Goal: Information Seeking & Learning: Learn about a topic

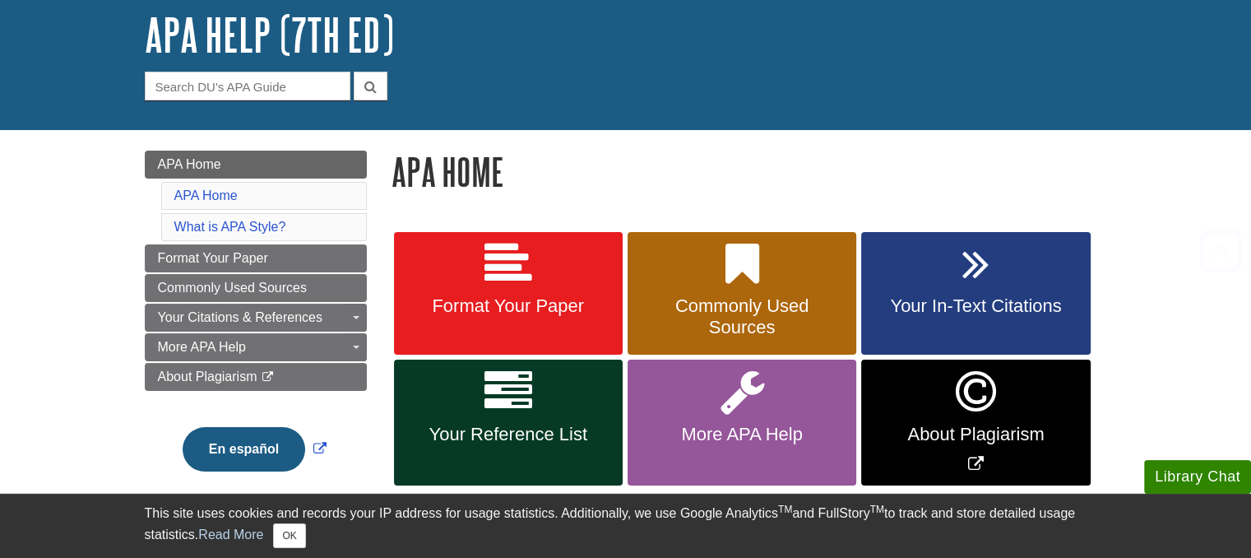
scroll to position [109, 0]
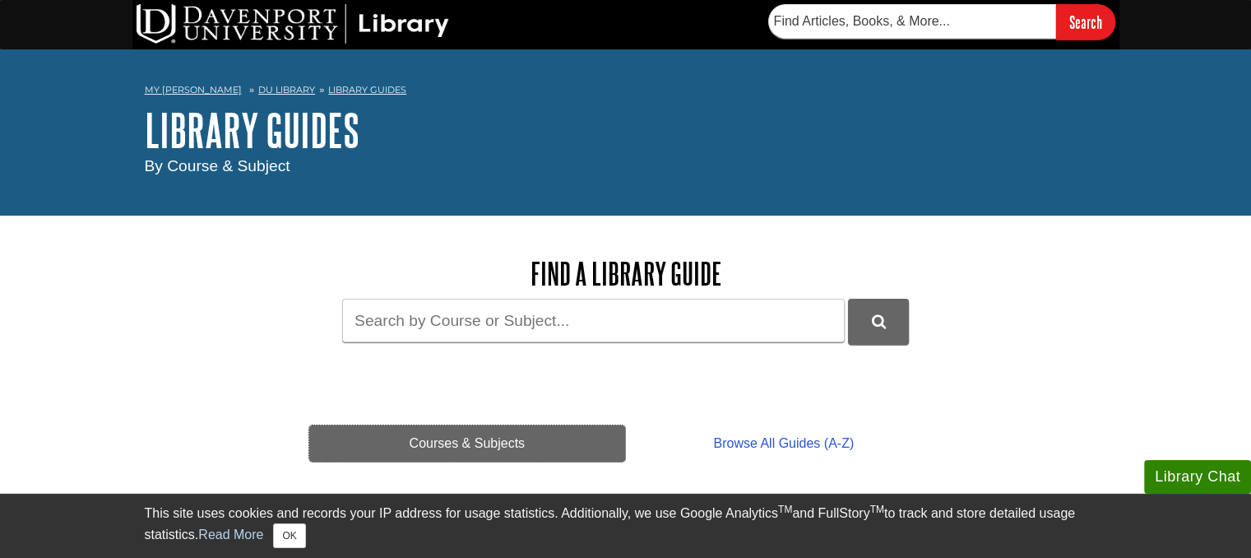
click at [480, 438] on link "Courses & Subjects" at bounding box center [467, 443] width 317 height 36
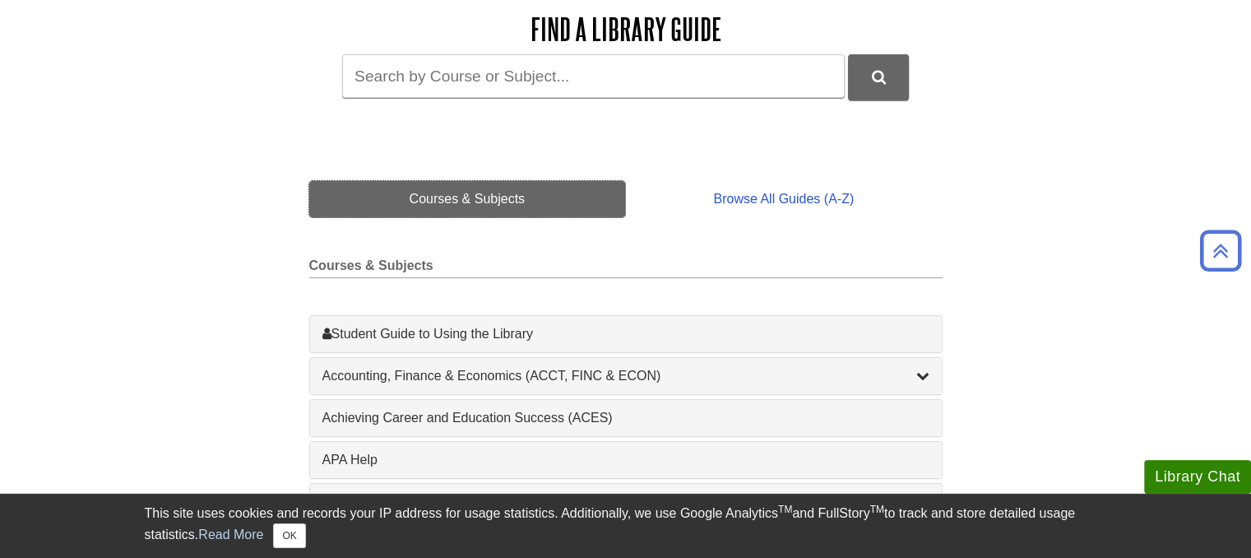
scroll to position [292, 0]
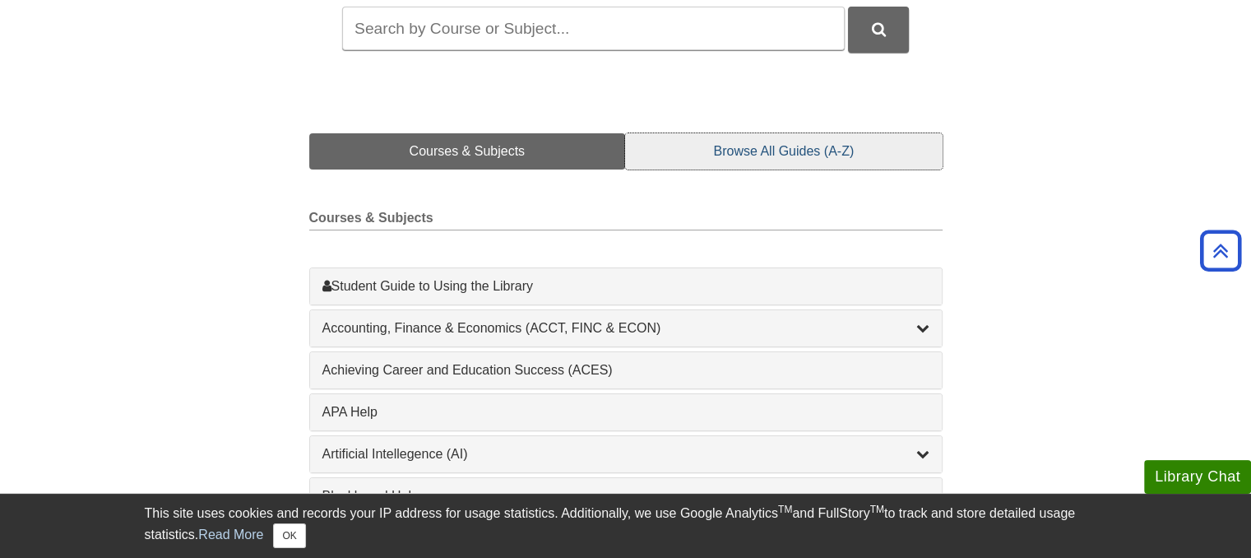
click at [780, 142] on link "Browse All Guides (A-Z)" at bounding box center [783, 151] width 317 height 36
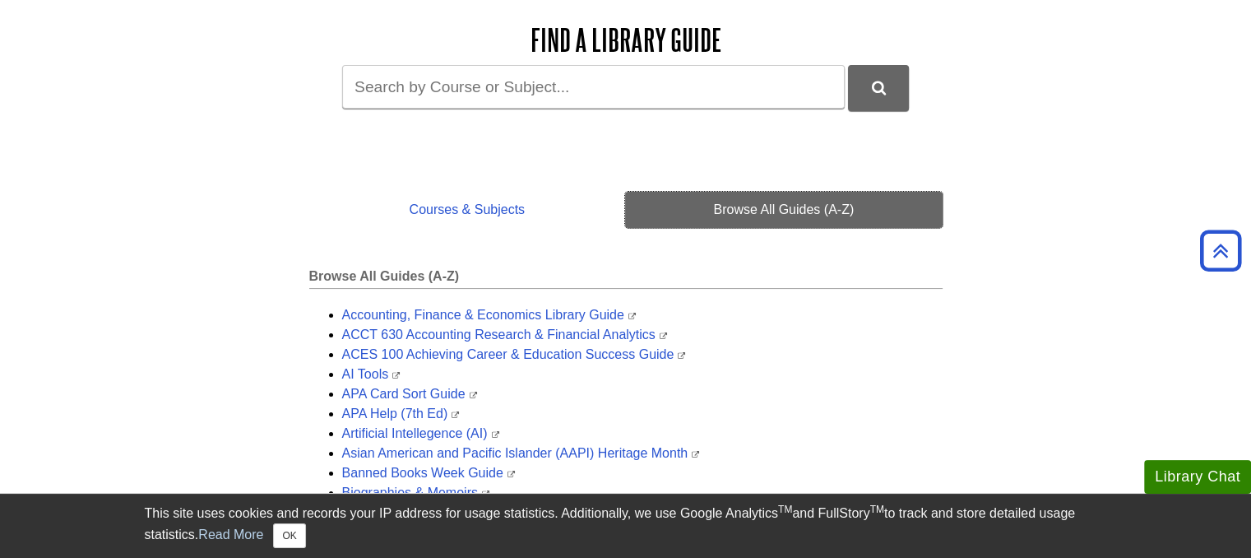
scroll to position [220, 0]
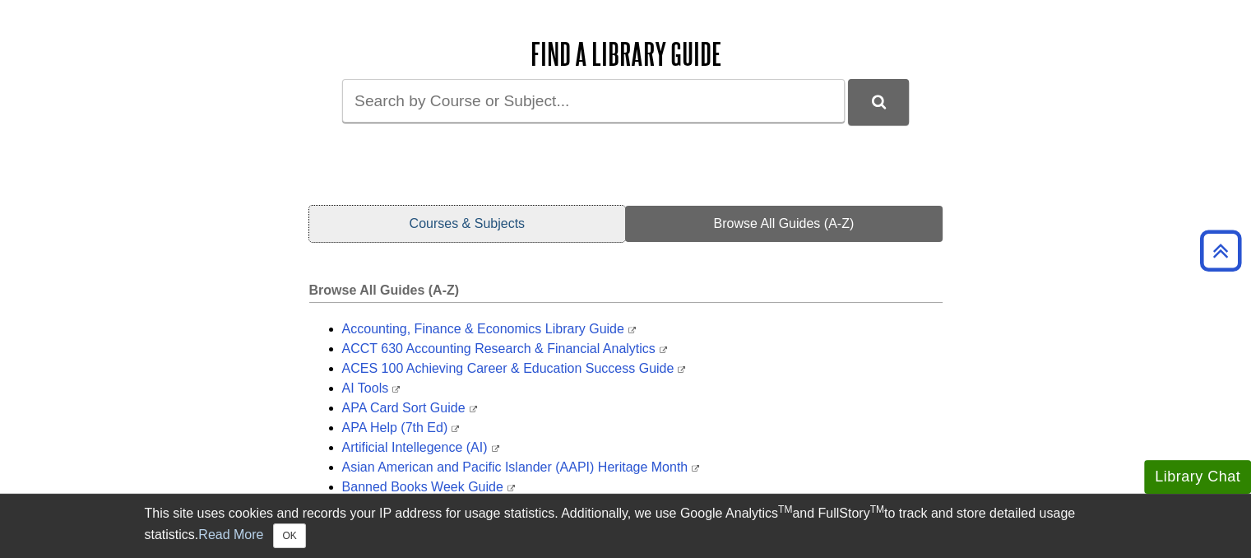
click at [429, 221] on link "Courses & Subjects" at bounding box center [467, 224] width 317 height 36
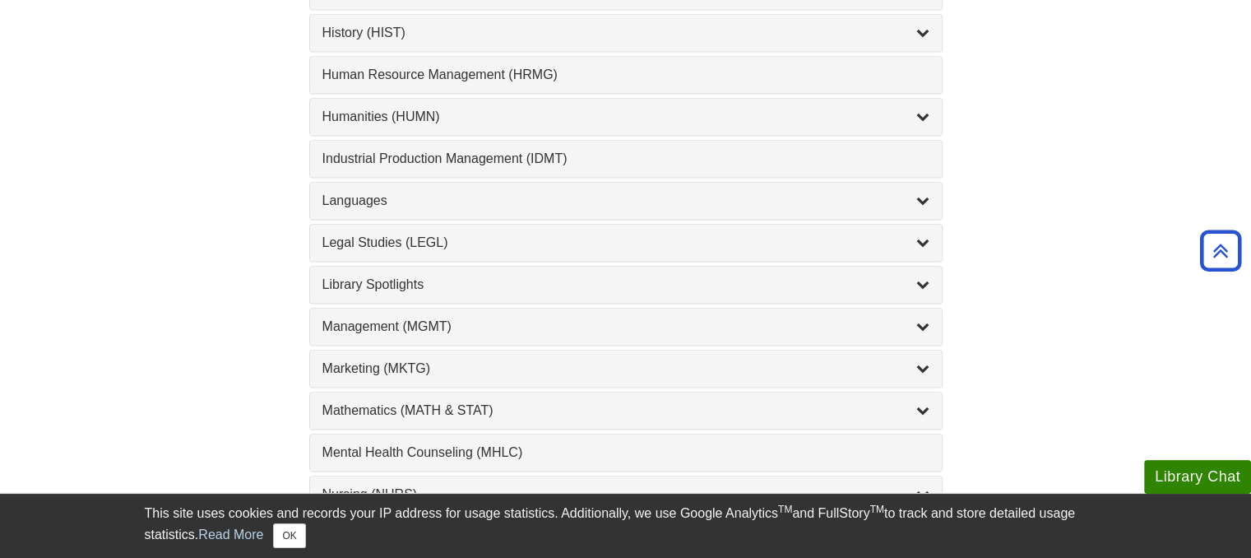
scroll to position [1229, 0]
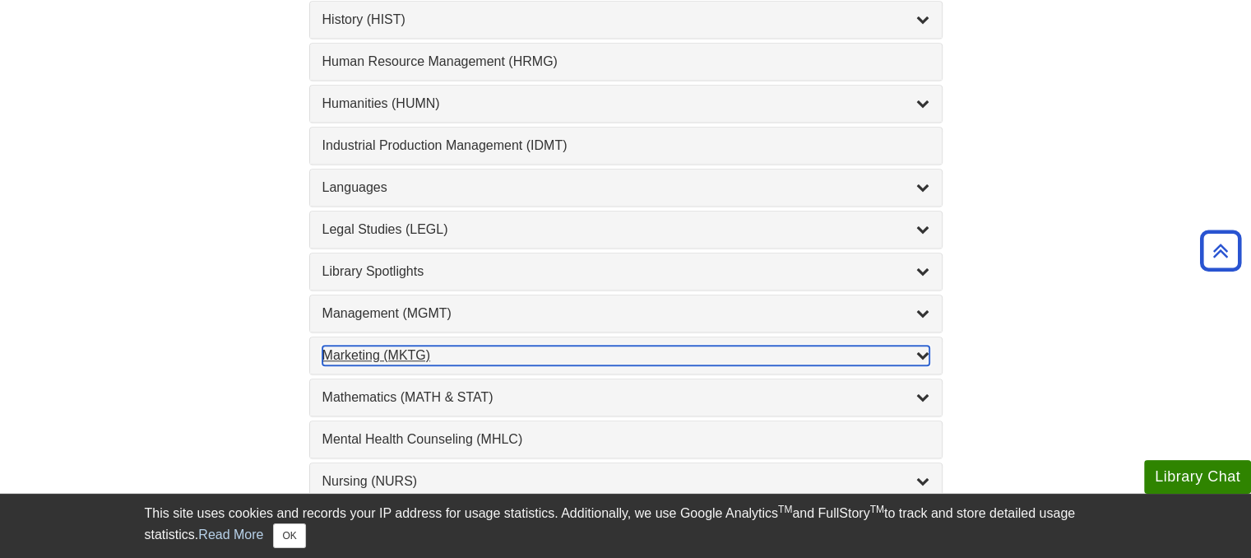
click at [923, 354] on div "List of Subjects" at bounding box center [922, 355] width 13 height 20
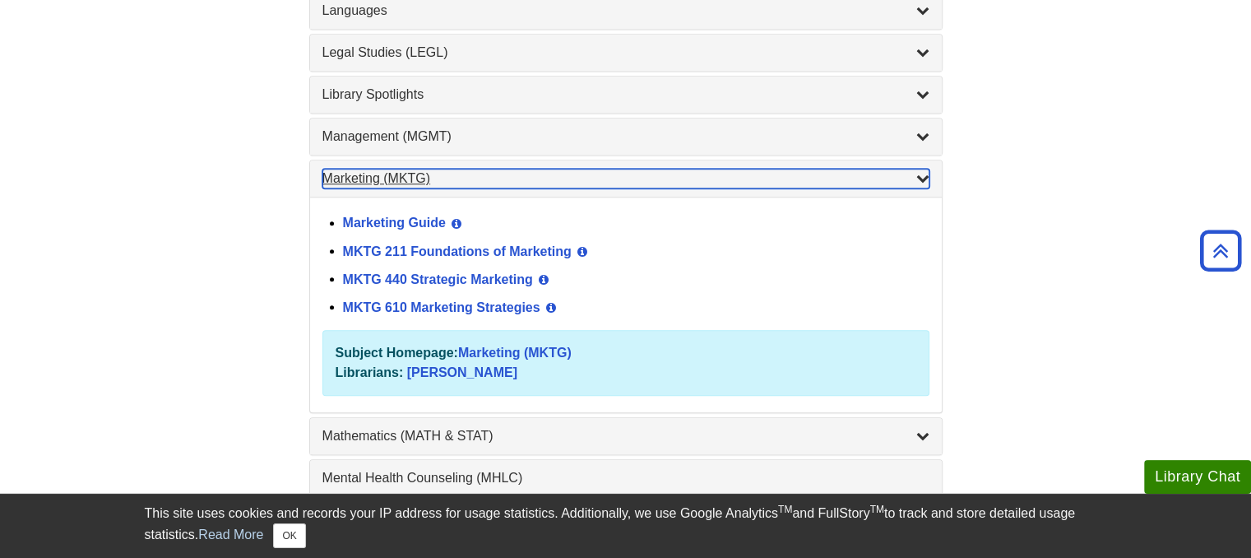
scroll to position [1410, 0]
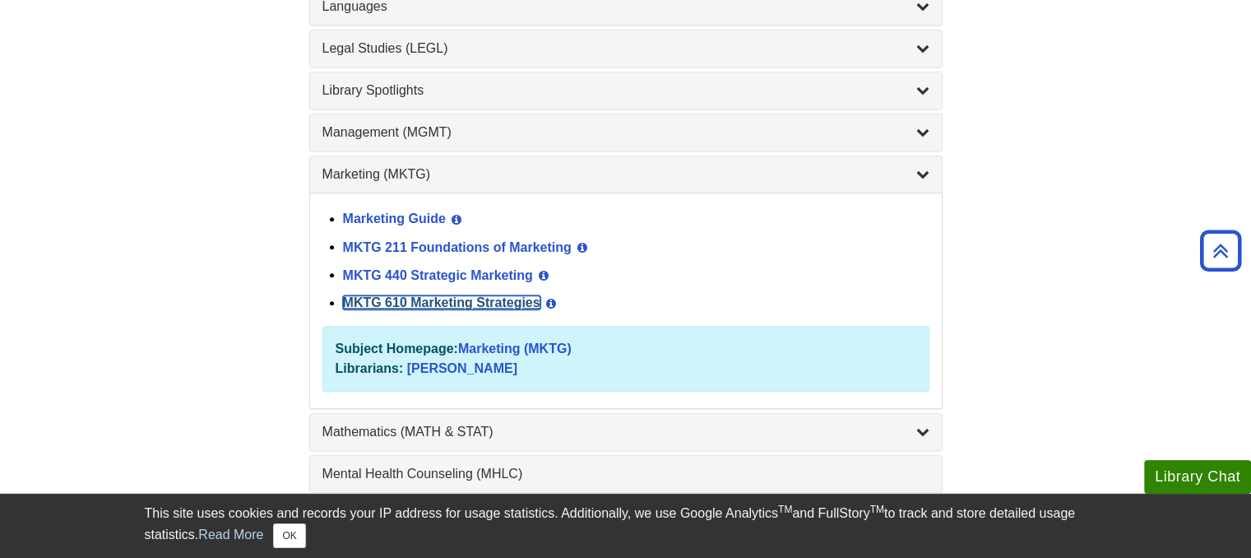
click at [470, 295] on link "MKTG 610 Marketing Strategies" at bounding box center [441, 302] width 197 height 14
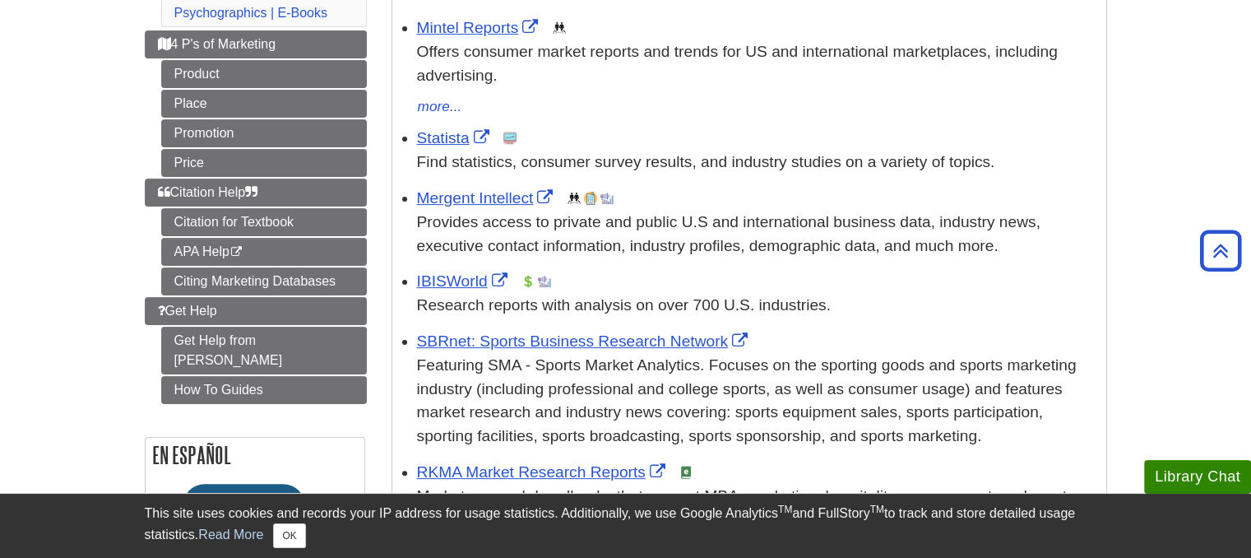
scroll to position [329, 0]
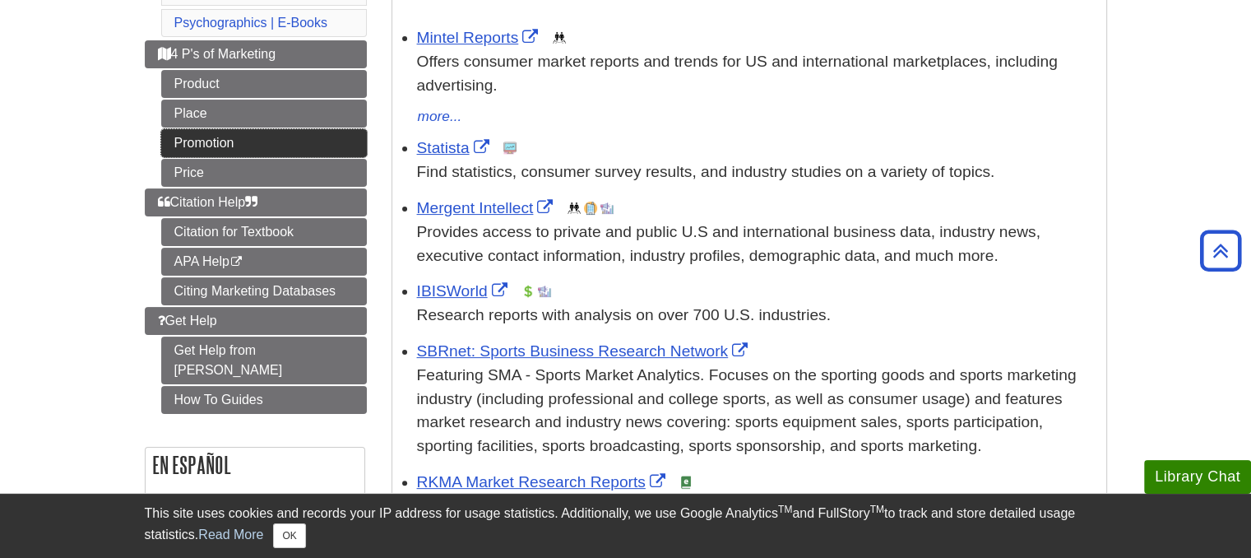
click at [209, 137] on link "Promotion" at bounding box center [264, 143] width 206 height 28
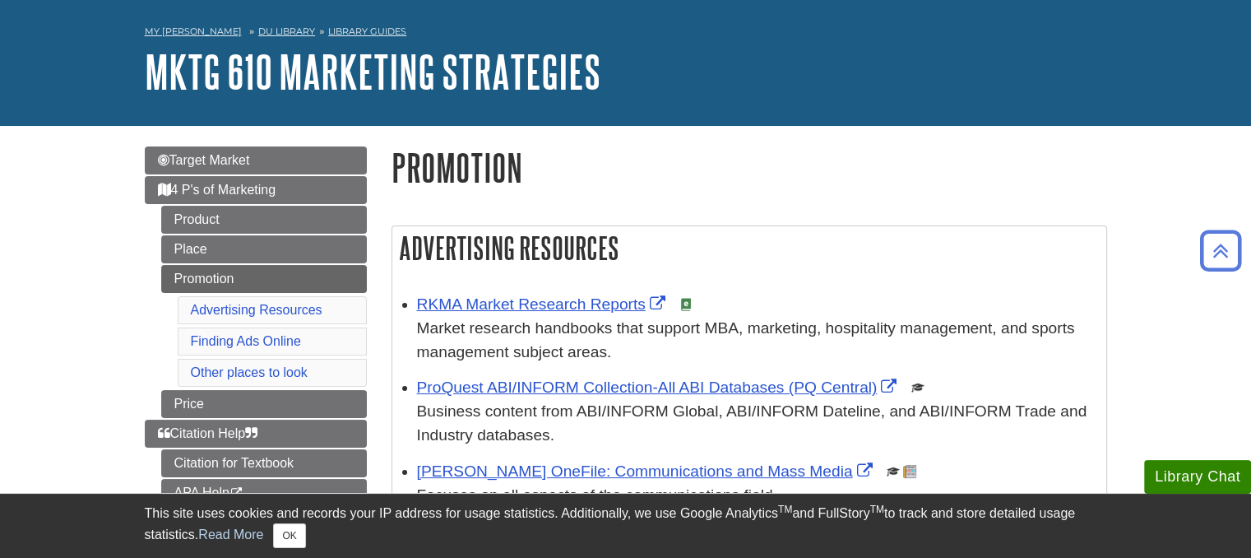
scroll to position [56, 0]
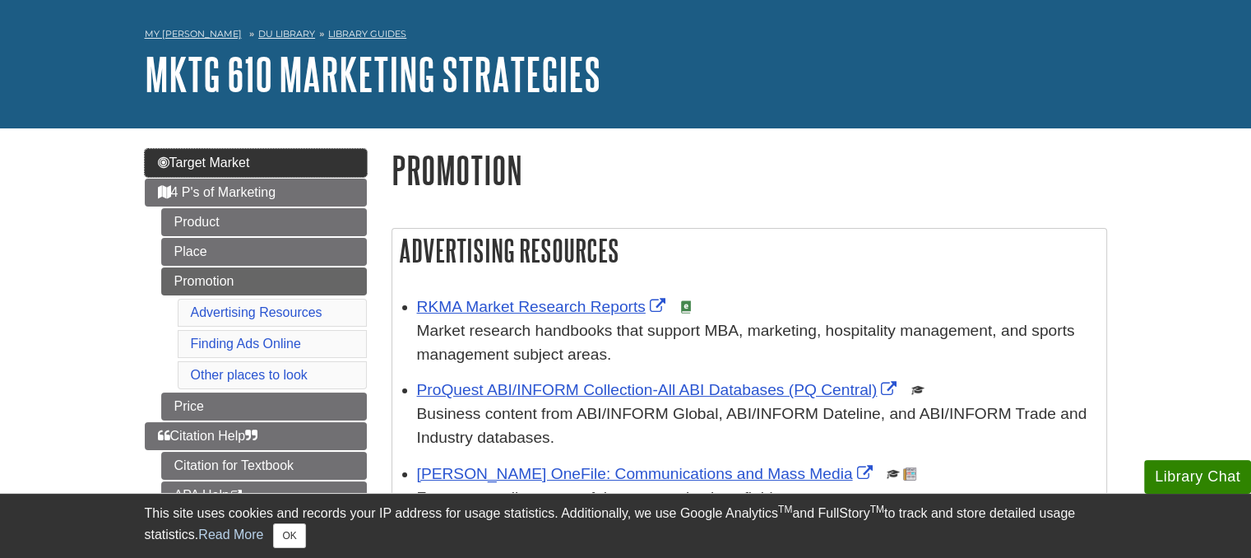
click at [243, 160] on span "Target Market" at bounding box center [204, 162] width 92 height 14
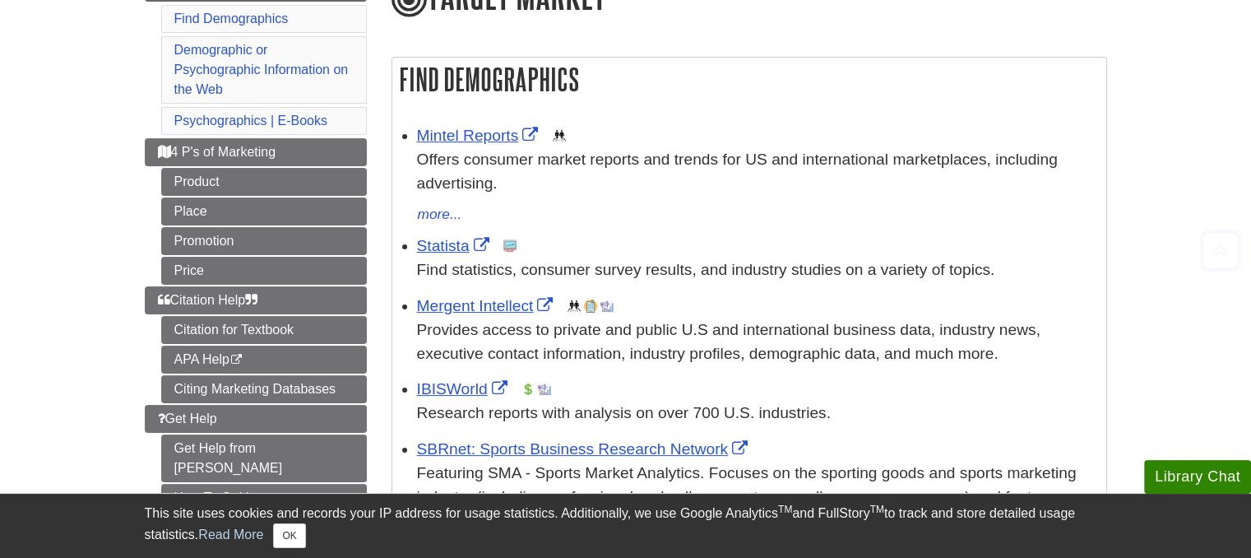
scroll to position [238, 0]
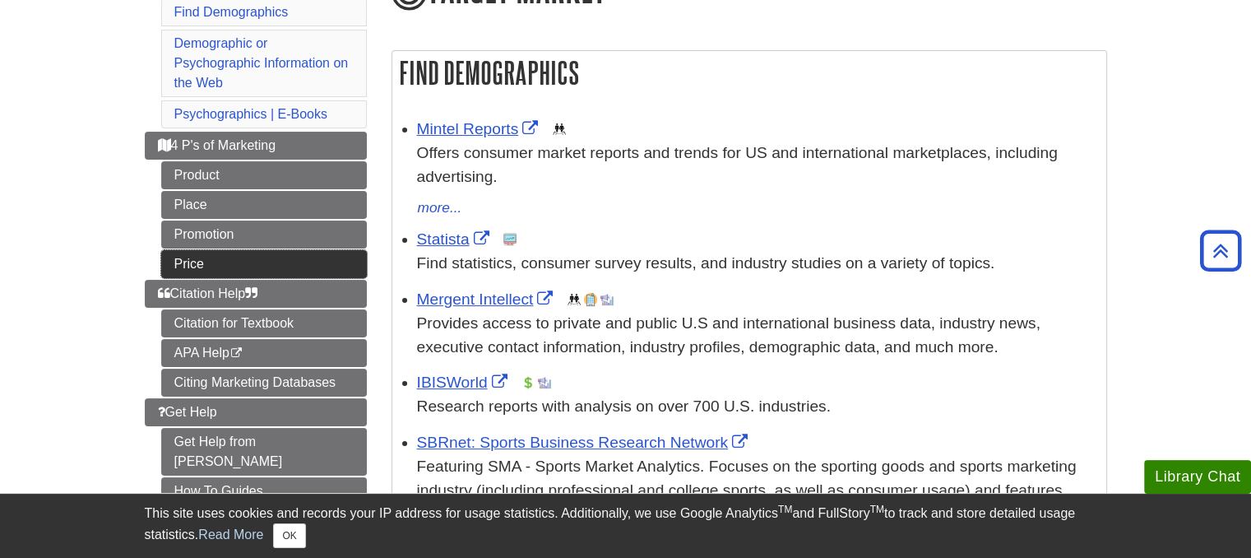
click at [187, 266] on link "Price" at bounding box center [264, 264] width 206 height 28
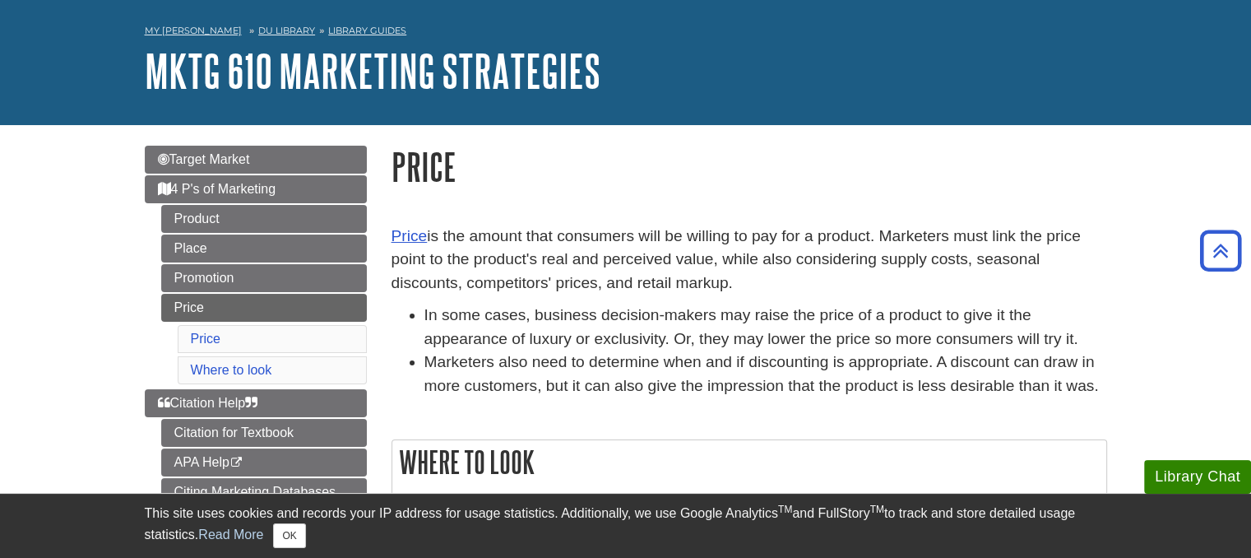
scroll to position [58, 0]
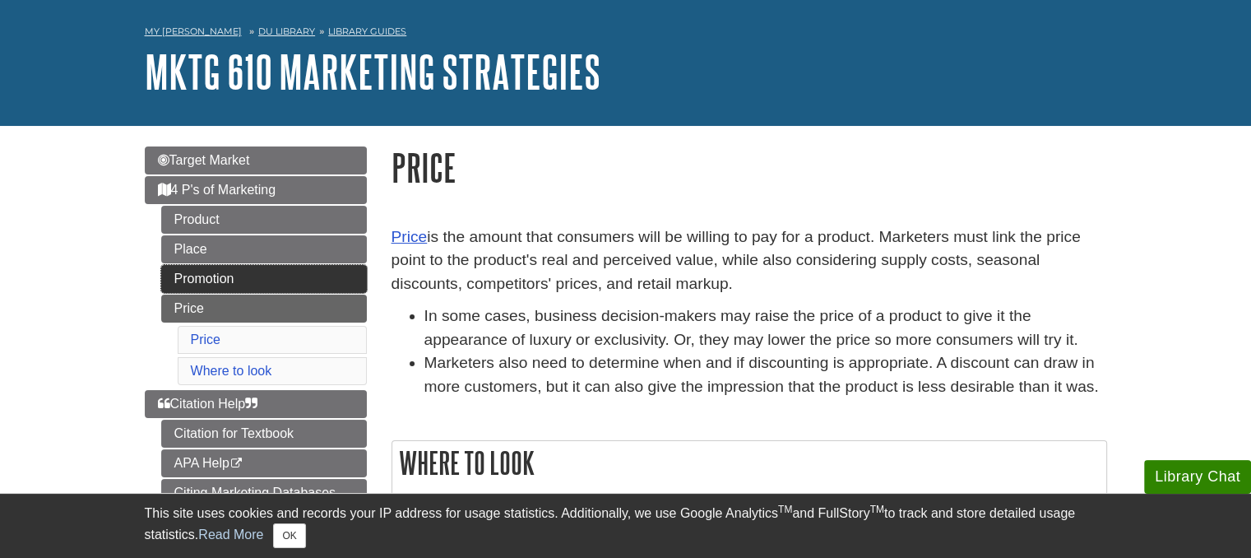
click at [184, 269] on link "Promotion" at bounding box center [264, 279] width 206 height 28
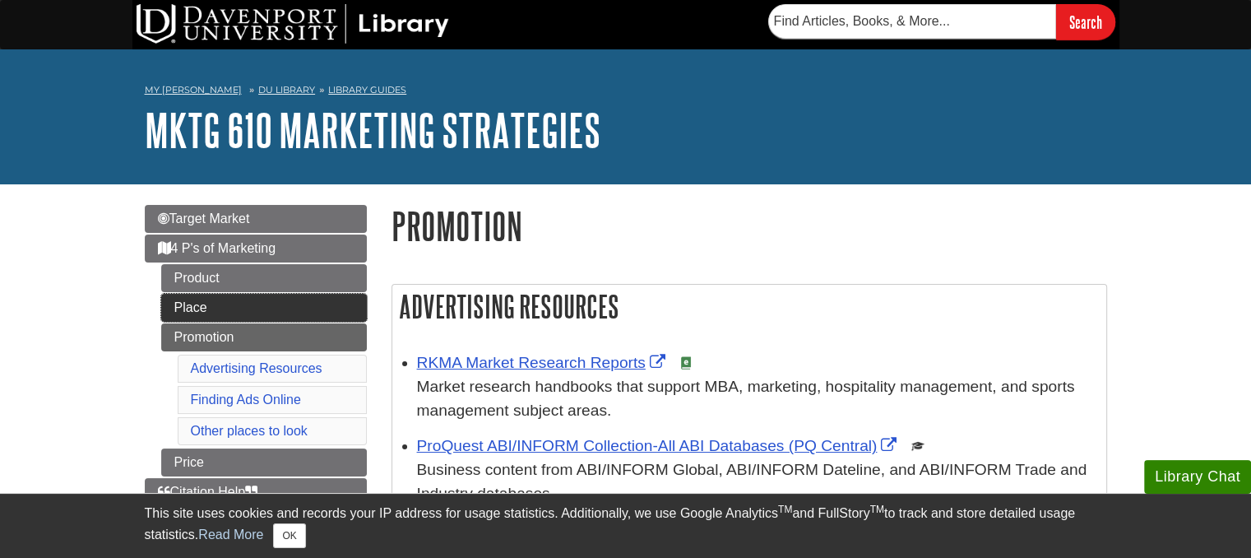
click at [211, 310] on link "Place" at bounding box center [264, 308] width 206 height 28
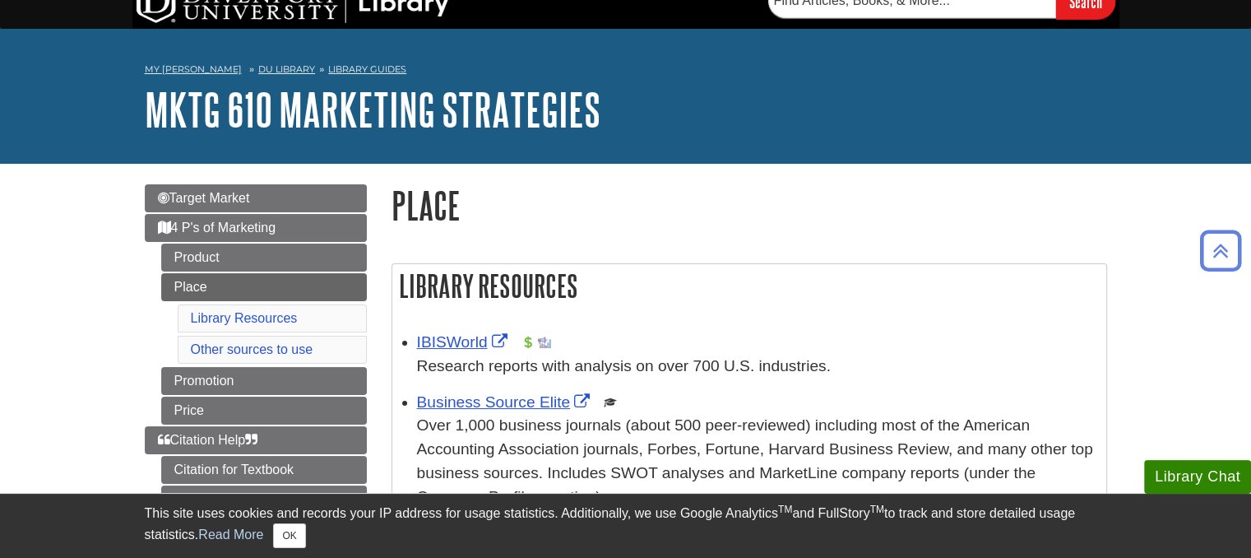
scroll to position [17, 0]
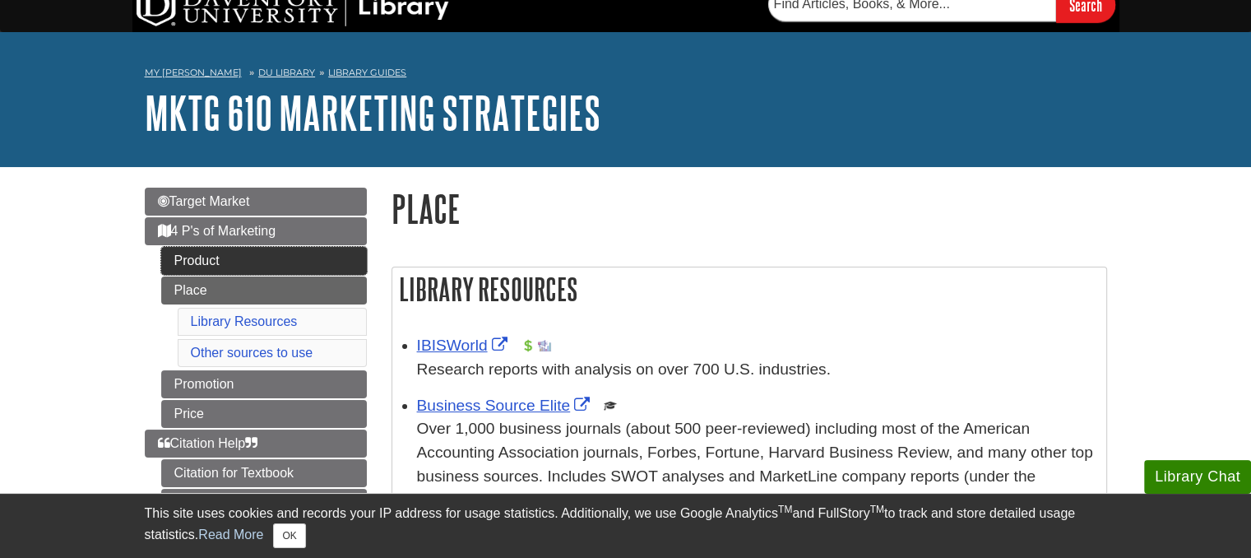
click at [212, 264] on link "Product" at bounding box center [264, 261] width 206 height 28
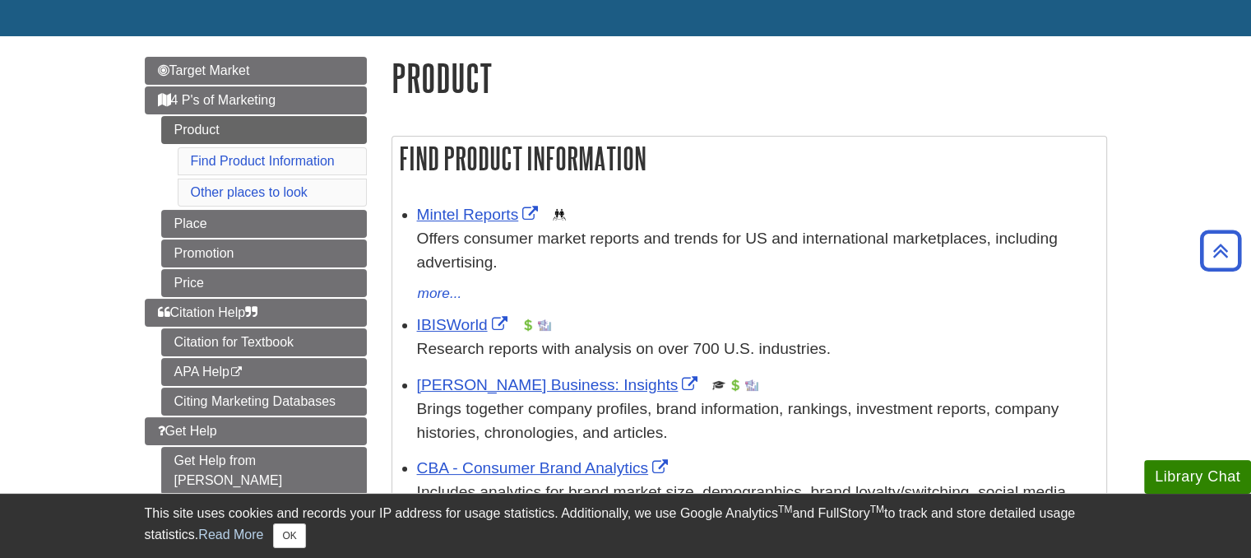
scroll to position [145, 0]
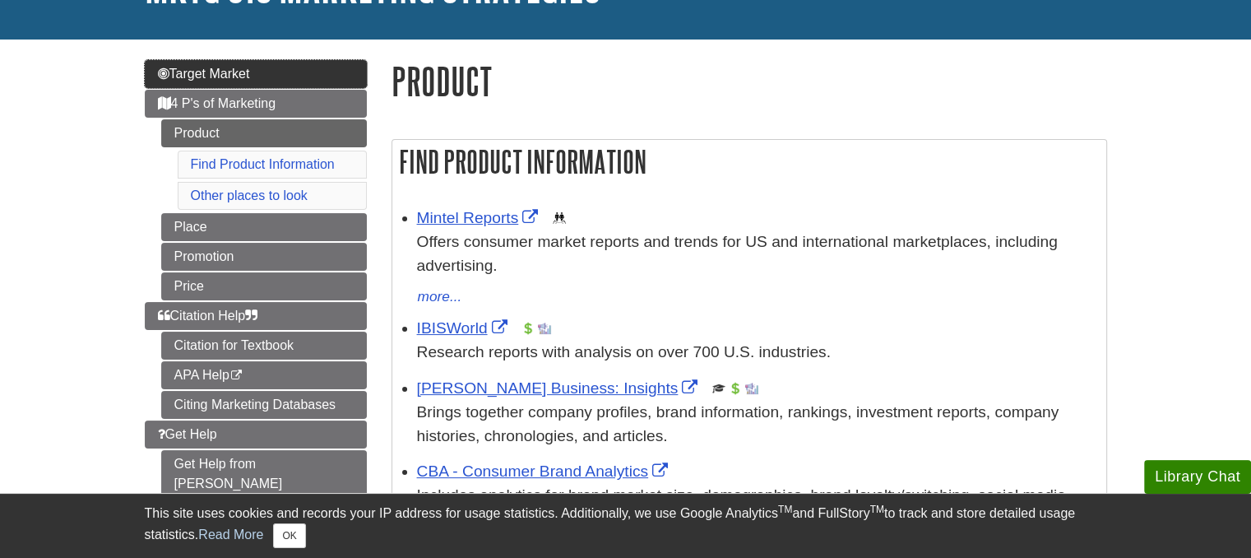
click at [237, 76] on span "Target Market" at bounding box center [204, 74] width 92 height 14
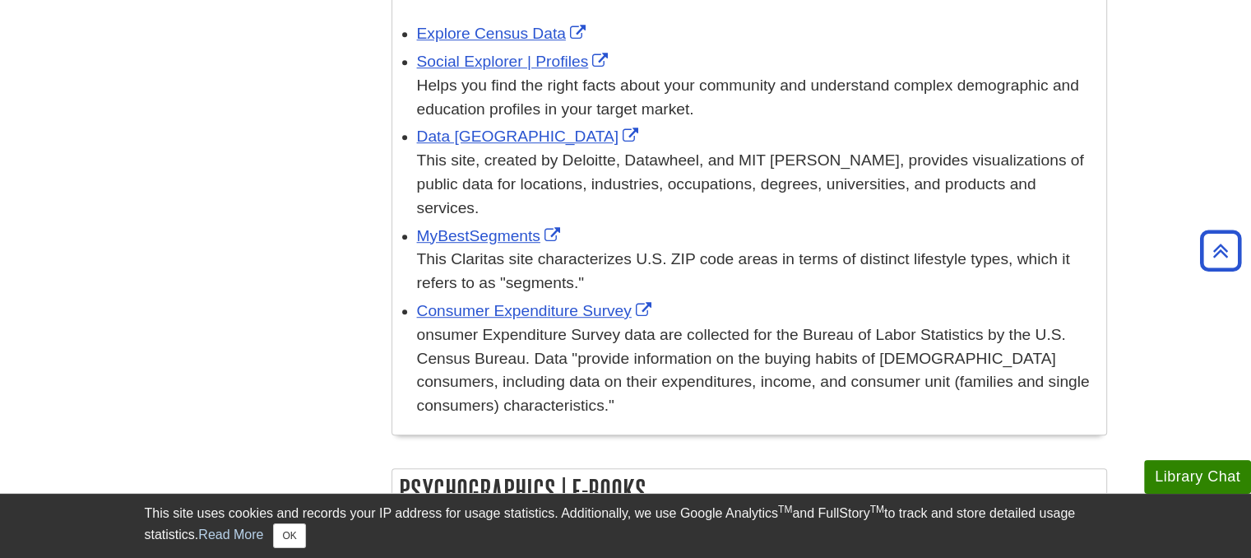
scroll to position [1053, 0]
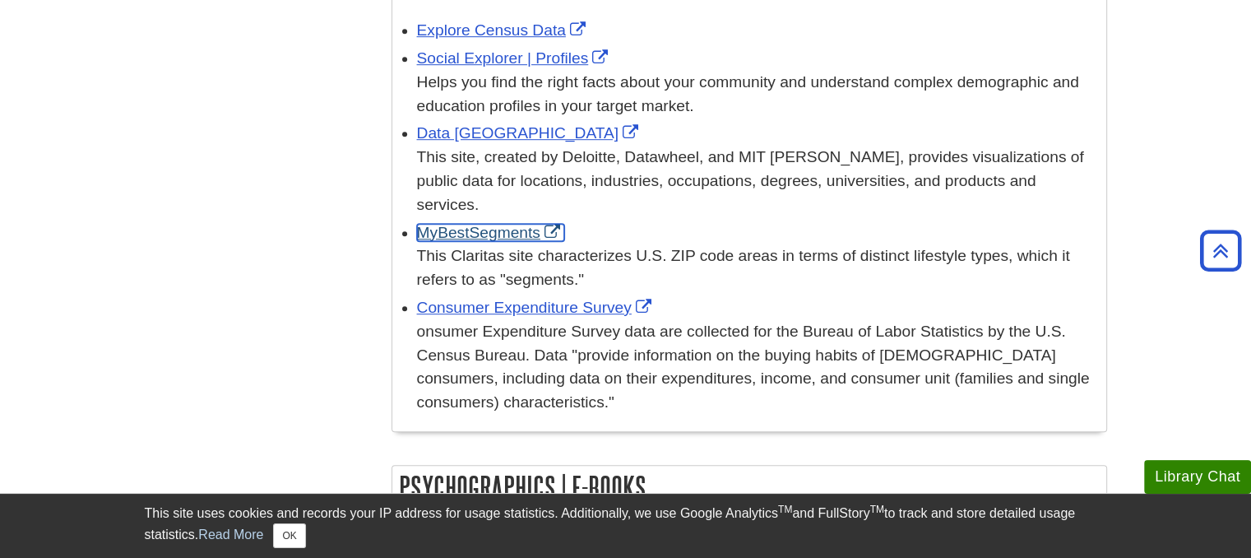
click at [476, 232] on link "MyBestSegments" at bounding box center [490, 232] width 147 height 17
